Goal: Information Seeking & Learning: Learn about a topic

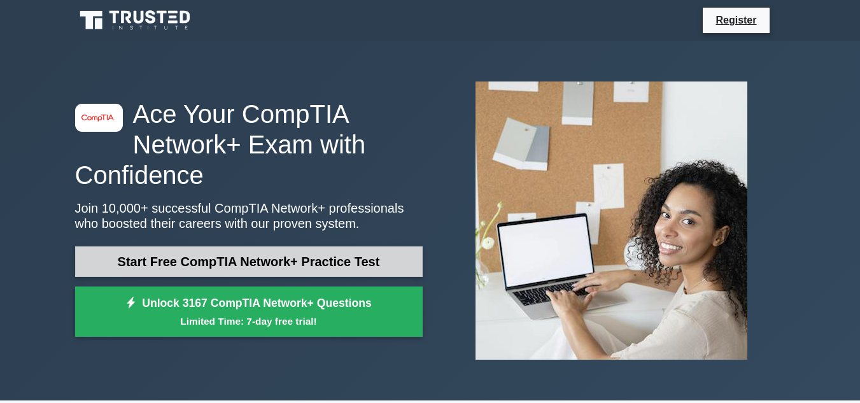
click at [301, 260] on link "Start Free CompTIA Network+ Practice Test" at bounding box center [249, 261] width 348 height 31
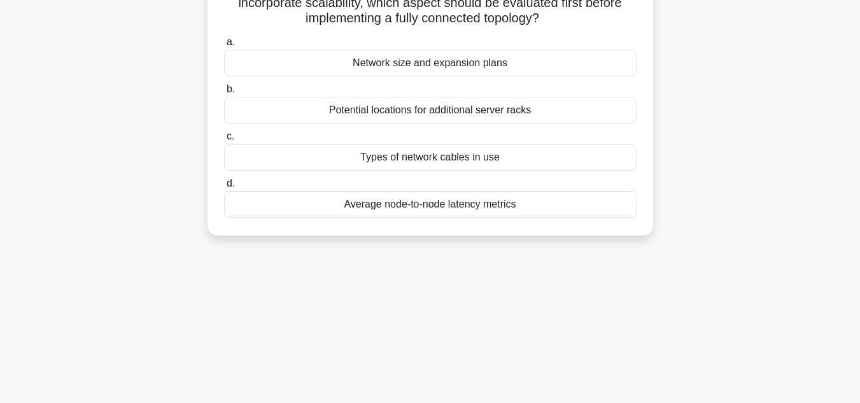
scroll to position [64, 0]
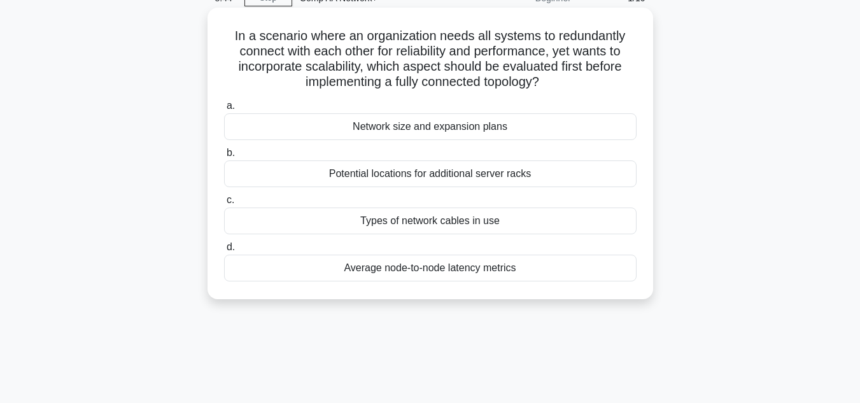
click at [399, 132] on div "Network size and expansion plans" at bounding box center [430, 126] width 412 height 27
click at [224, 110] on input "a. Network size and expansion plans" at bounding box center [224, 106] width 0 height 8
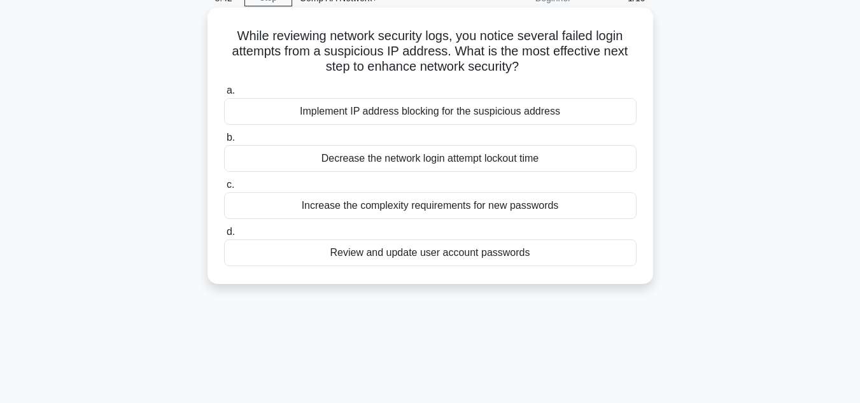
scroll to position [0, 0]
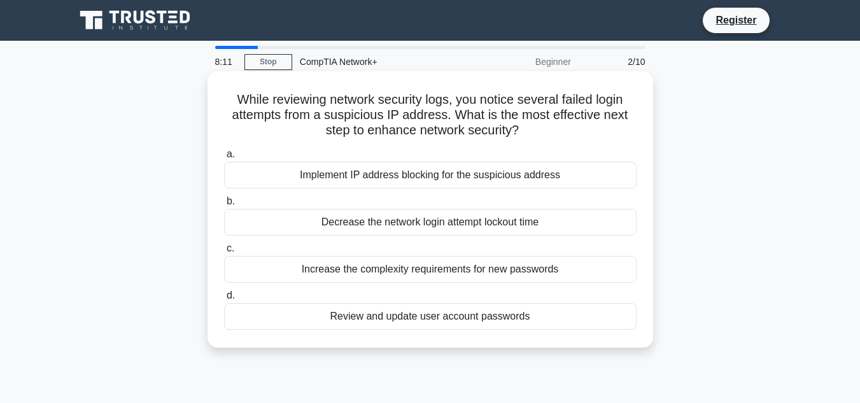
click at [423, 173] on div "Implement IP address blocking for the suspicious address" at bounding box center [430, 175] width 412 height 27
click at [224, 159] on input "a. Implement IP address blocking for the suspicious address" at bounding box center [224, 154] width 0 height 8
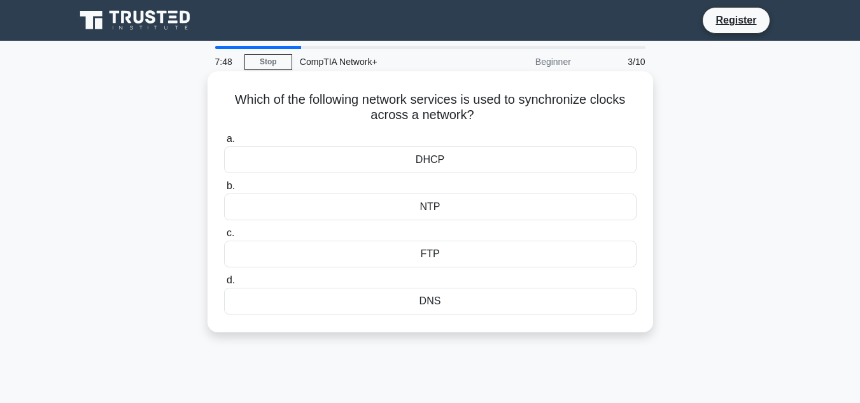
click at [453, 208] on div "NTP" at bounding box center [430, 207] width 412 height 27
click at [224, 190] on input "b. NTP" at bounding box center [224, 186] width 0 height 8
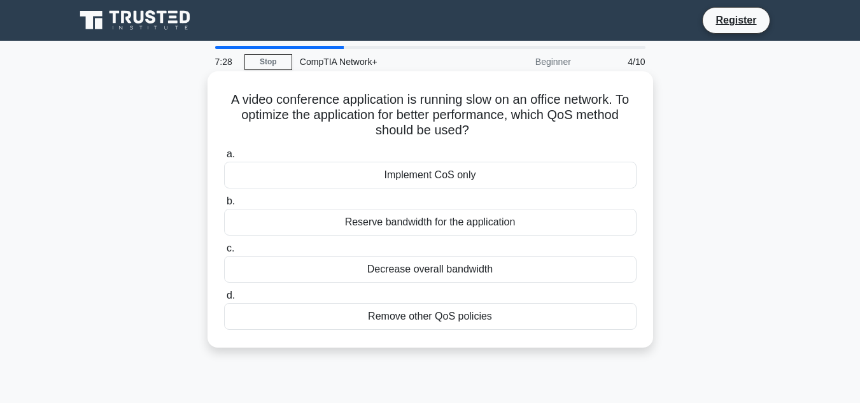
click at [437, 319] on div "Remove other QoS policies" at bounding box center [430, 316] width 412 height 27
click at [224, 300] on input "d. Remove other QoS policies" at bounding box center [224, 296] width 0 height 8
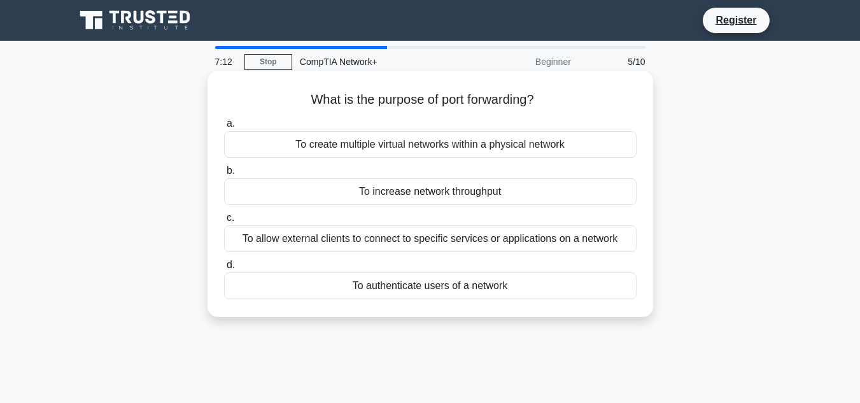
click at [466, 238] on div "To allow external clients to connect to specific services or applications on a …" at bounding box center [430, 238] width 412 height 27
click at [224, 222] on input "c. To allow external clients to connect to specific services or applications on…" at bounding box center [224, 218] width 0 height 8
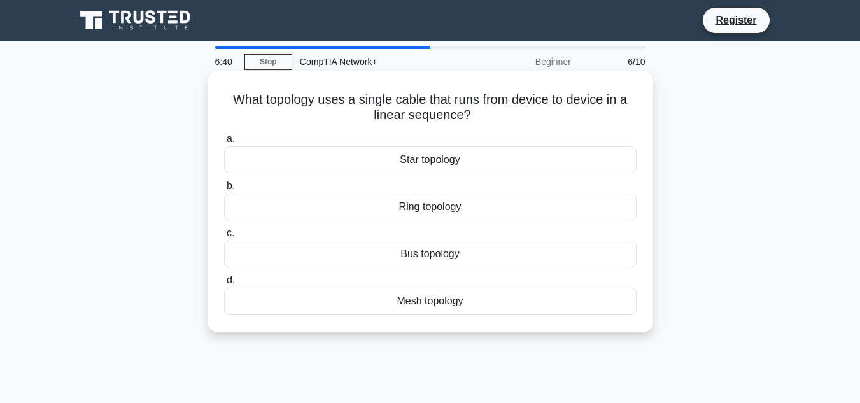
click at [460, 208] on div "Ring topology" at bounding box center [430, 207] width 412 height 27
click at [224, 190] on input "b. Ring topology" at bounding box center [224, 186] width 0 height 8
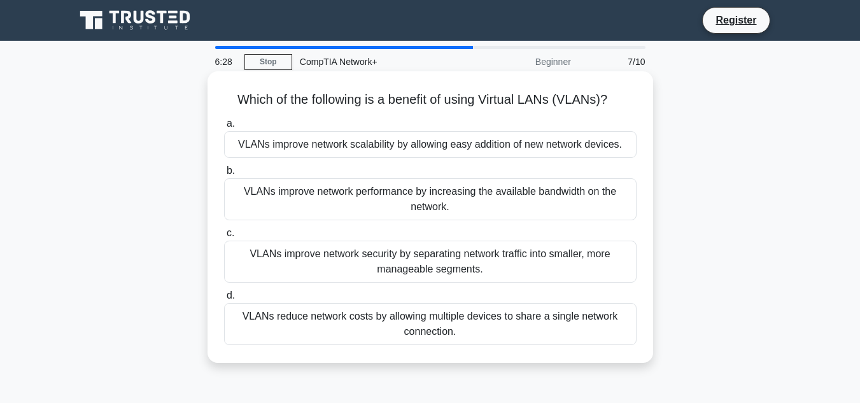
click at [431, 262] on div "VLANs improve network security by separating network traffic into smaller, more…" at bounding box center [430, 262] width 412 height 42
click at [224, 237] on input "c. VLANs improve network security by separating network traffic into smaller, m…" at bounding box center [224, 233] width 0 height 8
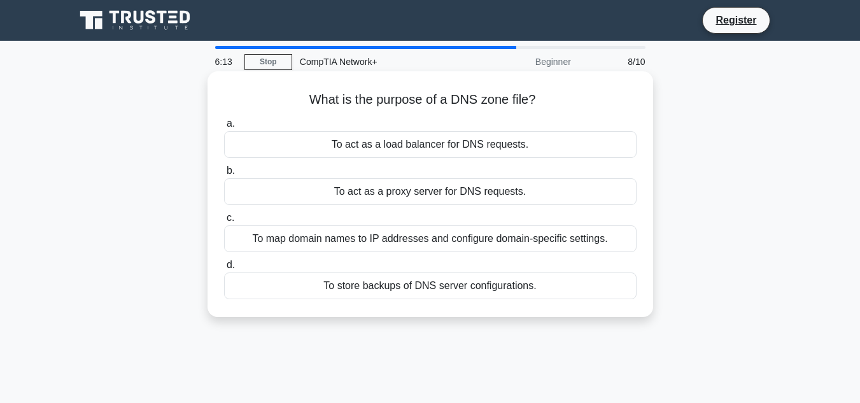
click at [474, 237] on div "To map domain names to IP addresses and configure domain-specific settings." at bounding box center [430, 238] width 412 height 27
click at [224, 222] on input "c. To map domain names to IP addresses and configure domain-specific settings." at bounding box center [224, 218] width 0 height 8
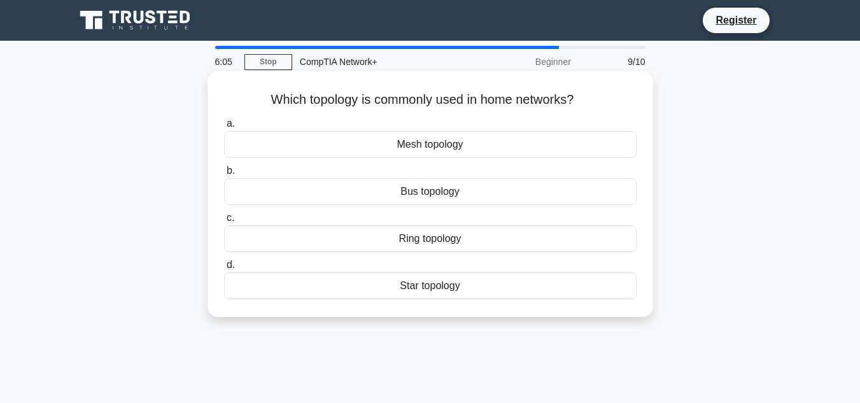
click at [461, 192] on div "Bus topology" at bounding box center [430, 191] width 412 height 27
click at [224, 175] on input "b. Bus topology" at bounding box center [224, 171] width 0 height 8
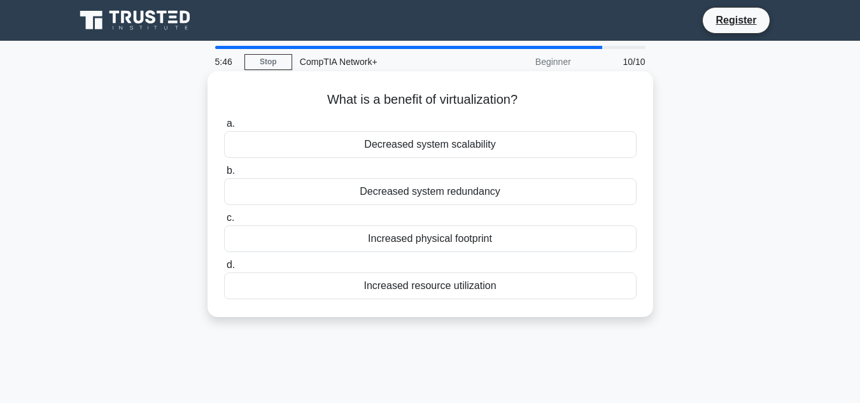
click at [437, 288] on div "Increased resource utilization" at bounding box center [430, 285] width 412 height 27
click at [224, 269] on input "d. Increased resource utilization" at bounding box center [224, 265] width 0 height 8
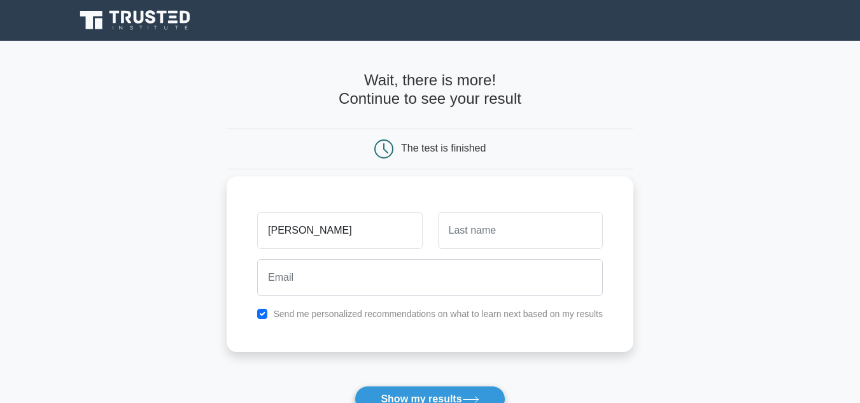
type input "[PERSON_NAME]"
click at [476, 243] on input "text" at bounding box center [520, 230] width 165 height 37
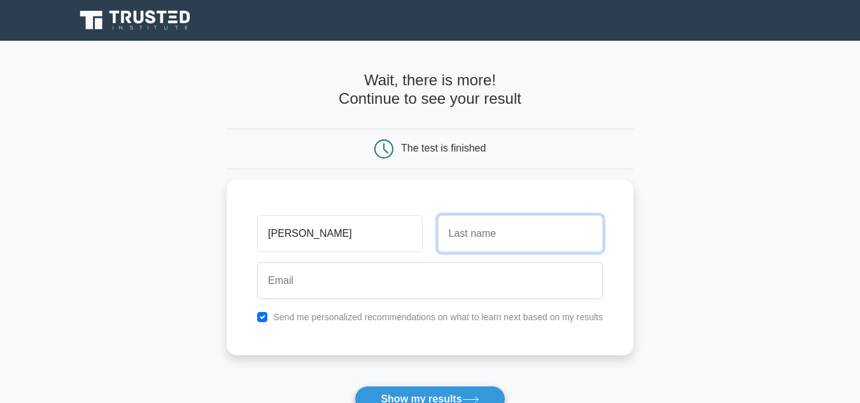
type input "o"
type input "Odoch"
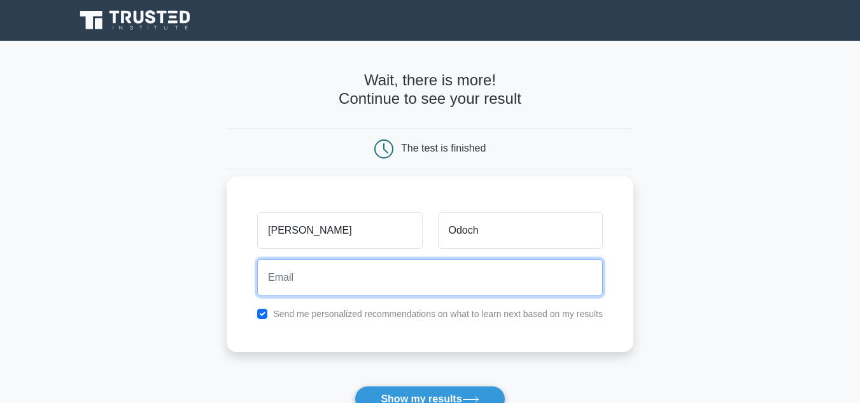
click at [312, 273] on input "email" at bounding box center [430, 277] width 346 height 37
type input "jodoch3@gmail.com"
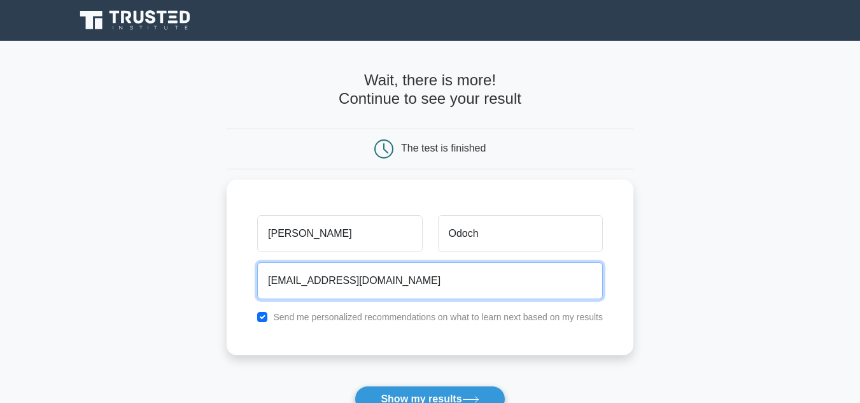
scroll to position [64, 0]
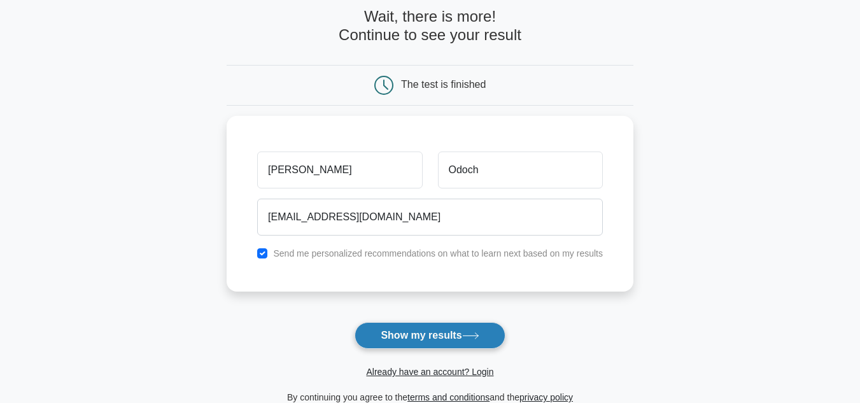
click at [438, 337] on button "Show my results" at bounding box center [430, 335] width 150 height 27
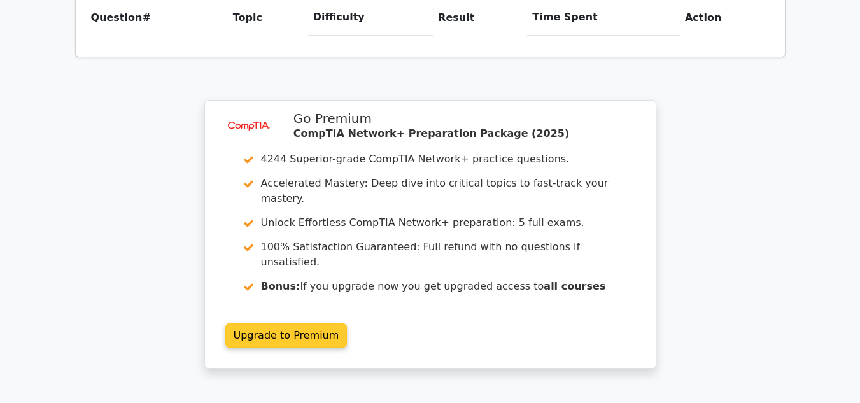
scroll to position [955, 0]
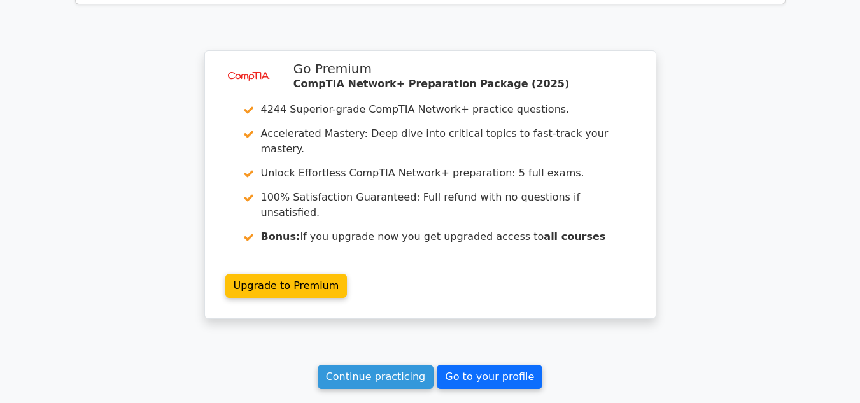
click at [468, 365] on link "Go to your profile" at bounding box center [490, 377] width 106 height 24
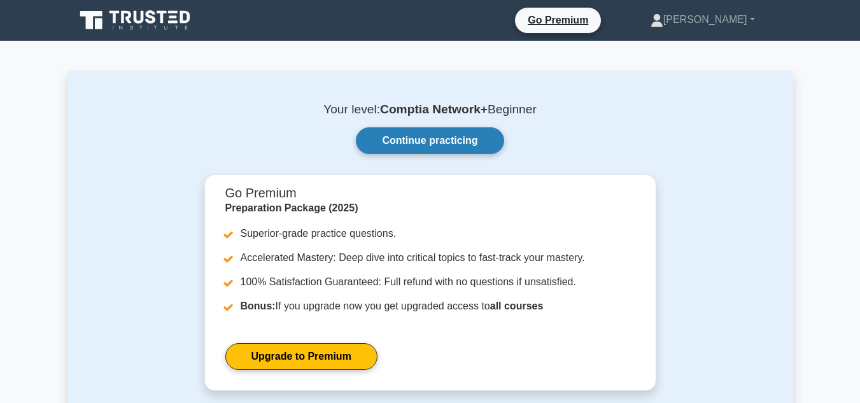
click at [446, 136] on link "Continue practicing" at bounding box center [430, 140] width 148 height 27
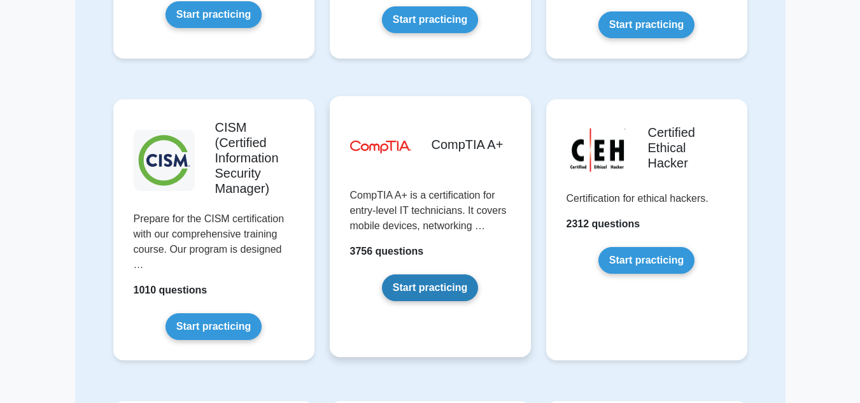
scroll to position [1910, 0]
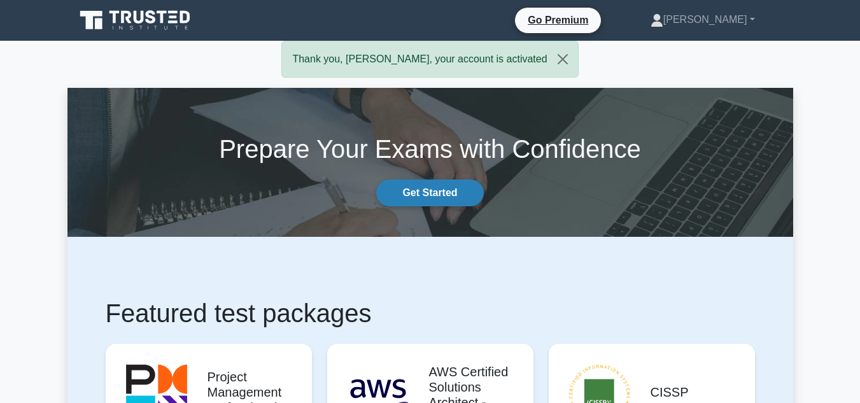
click at [431, 190] on link "Get Started" at bounding box center [429, 193] width 107 height 27
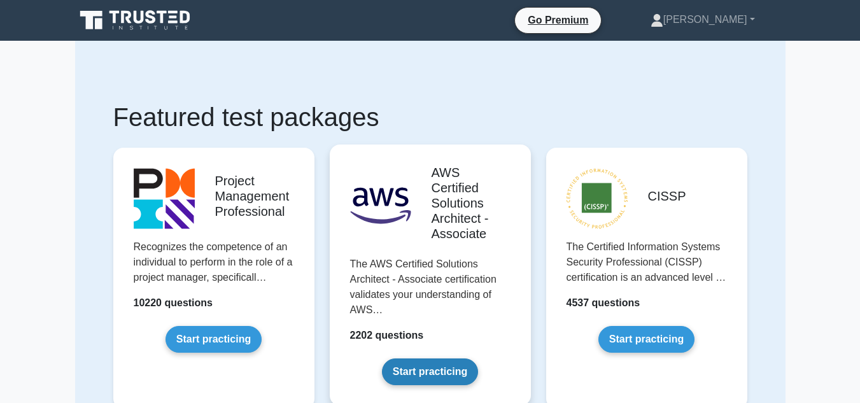
click at [429, 372] on link "Start practicing" at bounding box center [430, 371] width 96 height 27
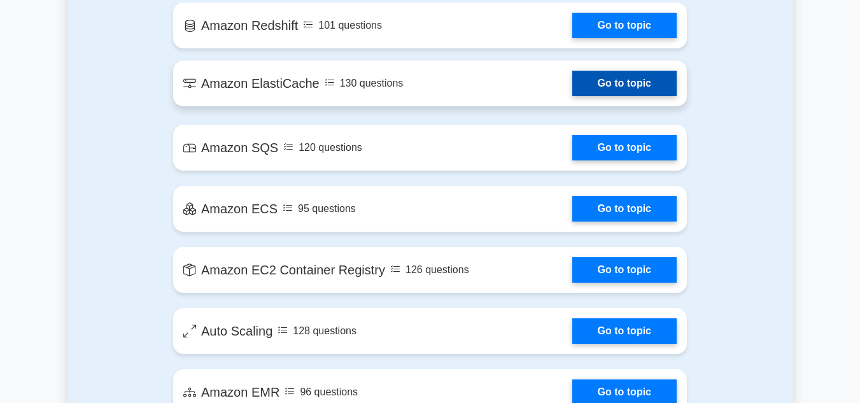
scroll to position [1910, 0]
